Goal: Task Accomplishment & Management: Complete application form

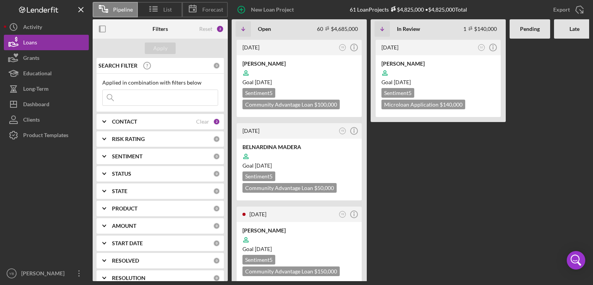
scroll to position [432, 0]
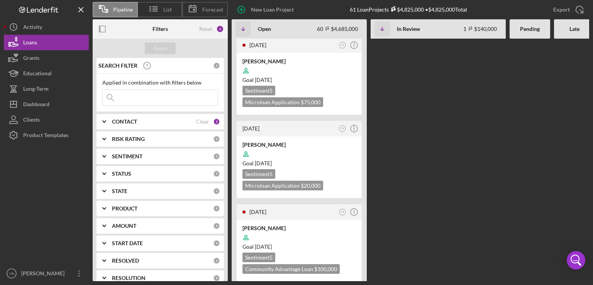
click at [399, 127] on div "[DATE] YB Icon/Info [PERSON_NAME] Goal [DATE] Sentiment 5 Community Advantage L…" at bounding box center [437, 160] width 411 height 242
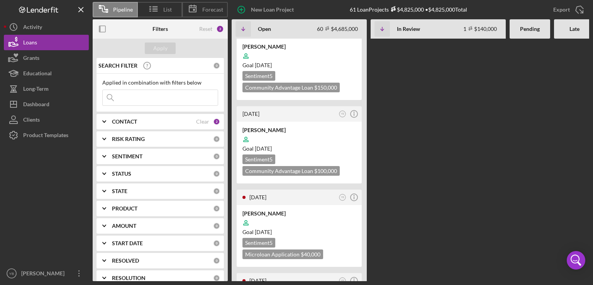
scroll to position [185, 0]
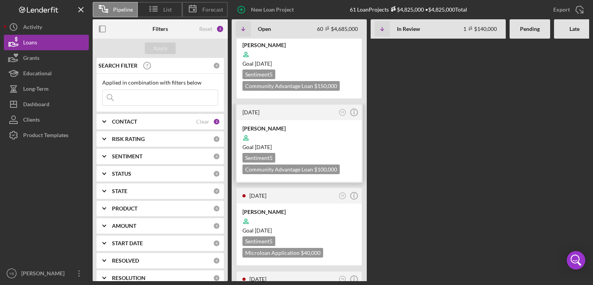
click at [327, 143] on div "Goal [DATE]" at bounding box center [299, 147] width 114 height 8
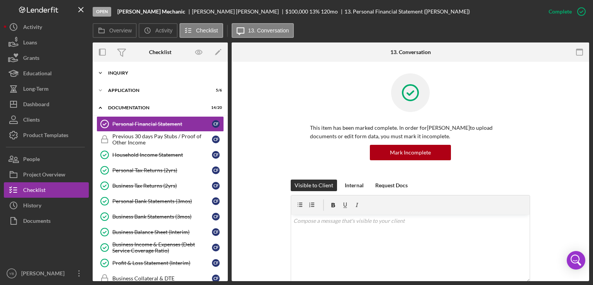
click at [129, 72] on div "Inquiry" at bounding box center [163, 73] width 110 height 5
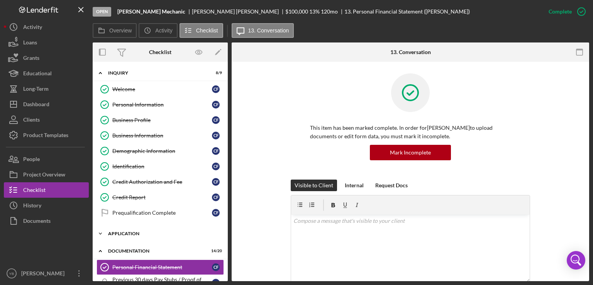
drag, startPoint x: 229, startPoint y: 88, endPoint x: 97, endPoint y: 226, distance: 190.6
click at [97, 226] on div "Overview Internal Workflow Stage Open Icon/Dropdown Arrow Archive (can unarchiv…" at bounding box center [341, 161] width 497 height 239
click at [124, 231] on div "Application" at bounding box center [163, 233] width 110 height 5
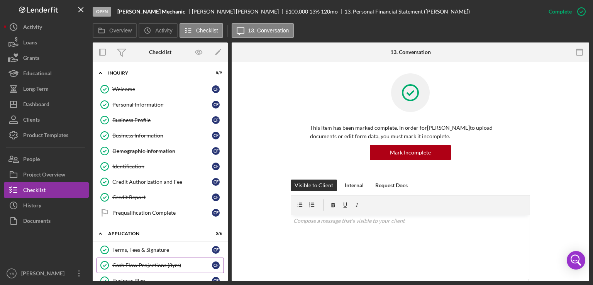
click at [165, 262] on div "Cash Flow Projections (3yrs)" at bounding box center [162, 265] width 100 height 6
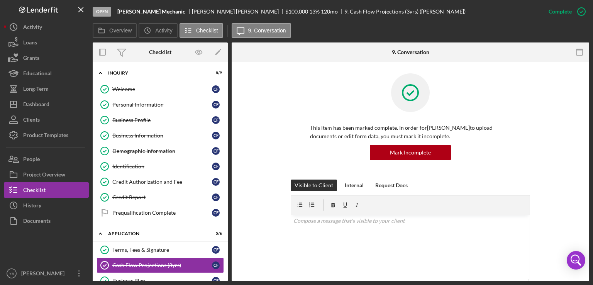
click at [546, 154] on div "This item has been marked complete. In order for [PERSON_NAME] to upload docume…" at bounding box center [410, 126] width 334 height 106
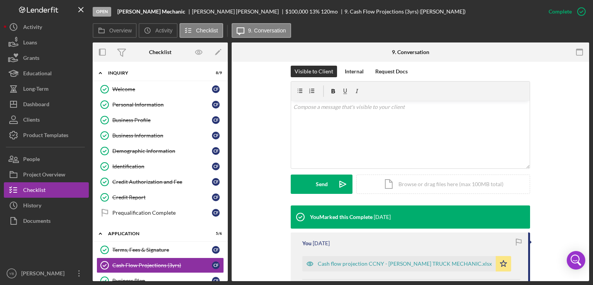
scroll to position [170, 0]
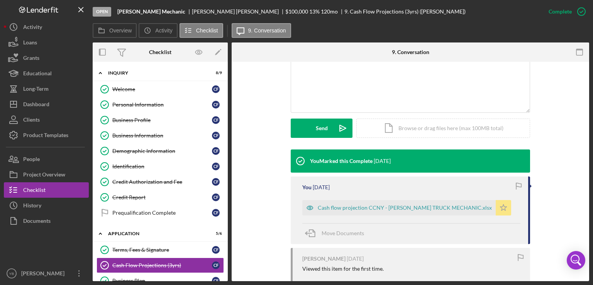
click at [496, 210] on icon "Icon/Star" at bounding box center [503, 207] width 15 height 15
click at [453, 132] on div "Icon/Document Browse or drag files here (max 100MB total) Tap to choose files o…" at bounding box center [443, 128] width 174 height 19
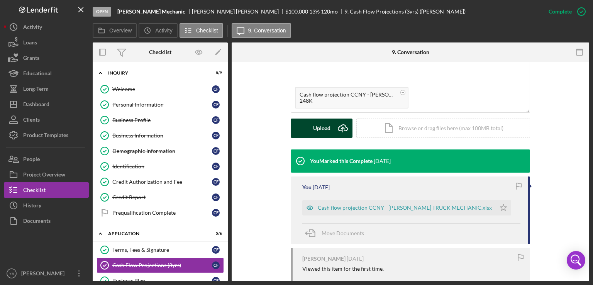
click at [319, 132] on div "Upload" at bounding box center [321, 128] width 17 height 19
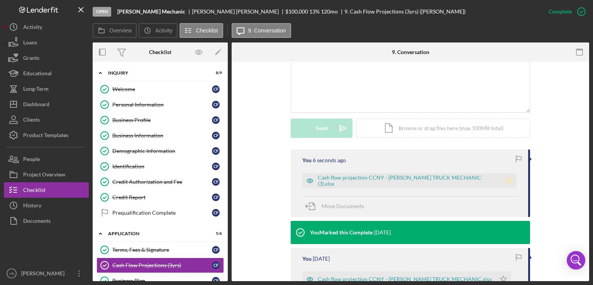
click at [506, 181] on polygon "button" at bounding box center [509, 180] width 7 height 6
click at [137, 231] on div "Application" at bounding box center [163, 233] width 110 height 5
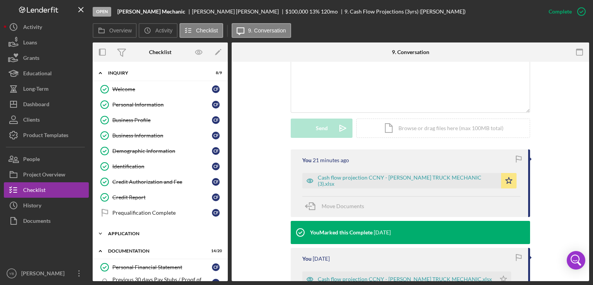
click at [136, 232] on div "Application" at bounding box center [163, 233] width 110 height 5
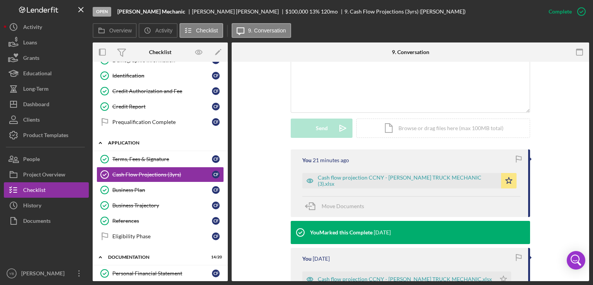
scroll to position [92, 0]
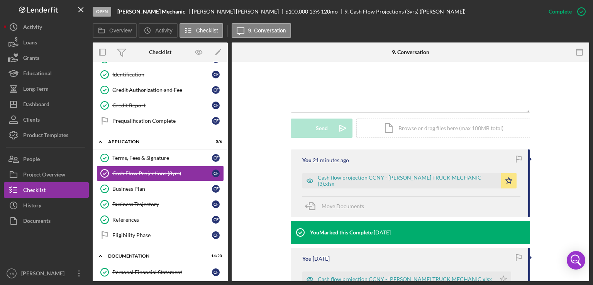
drag, startPoint x: 179, startPoint y: 154, endPoint x: 443, endPoint y: -1, distance: 306.3
click at [443, 0] on html "Open [PERSON_NAME] Mechanic [PERSON_NAME] $100,000 $100,000 13 % 120 mo 9. Cash…" at bounding box center [296, 142] width 593 height 285
